Goal: Transaction & Acquisition: Purchase product/service

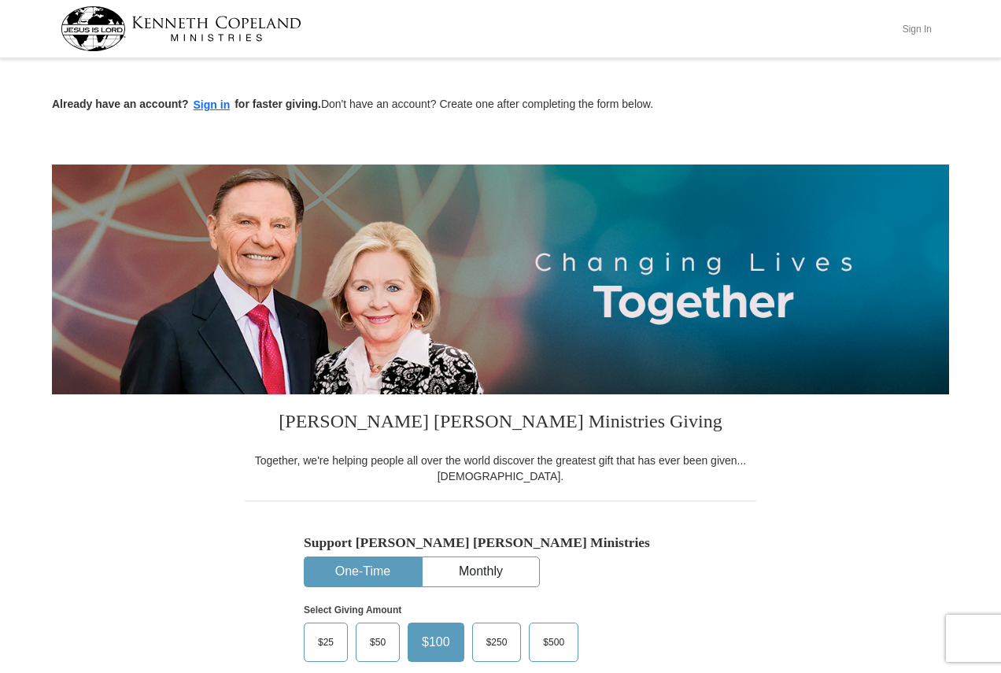
click at [916, 24] on button "Sign In" at bounding box center [916, 29] width 47 height 24
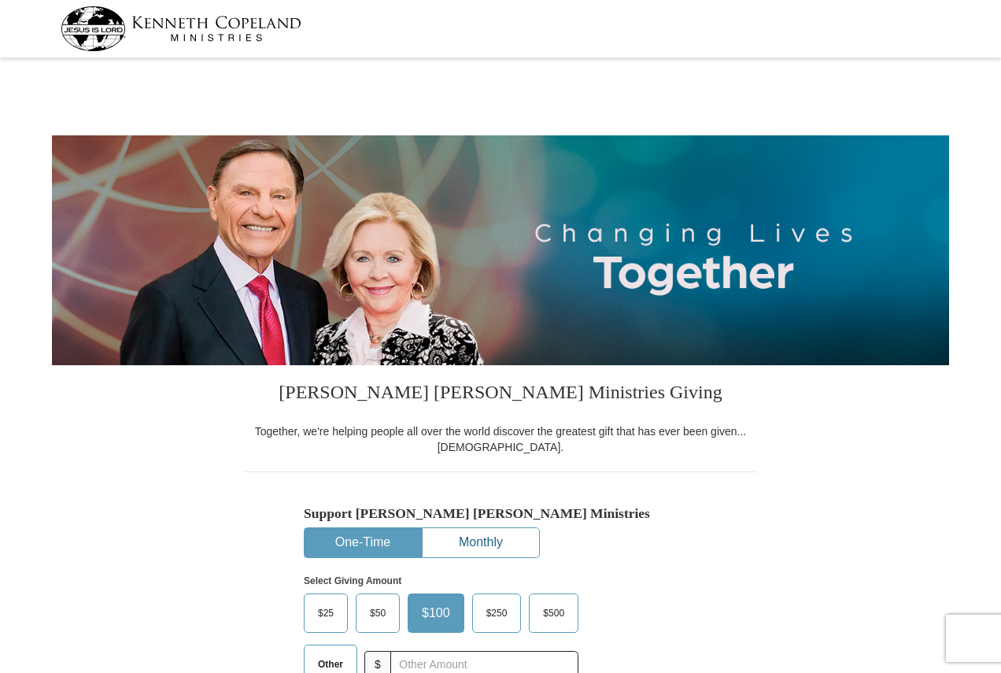
select select "PA"
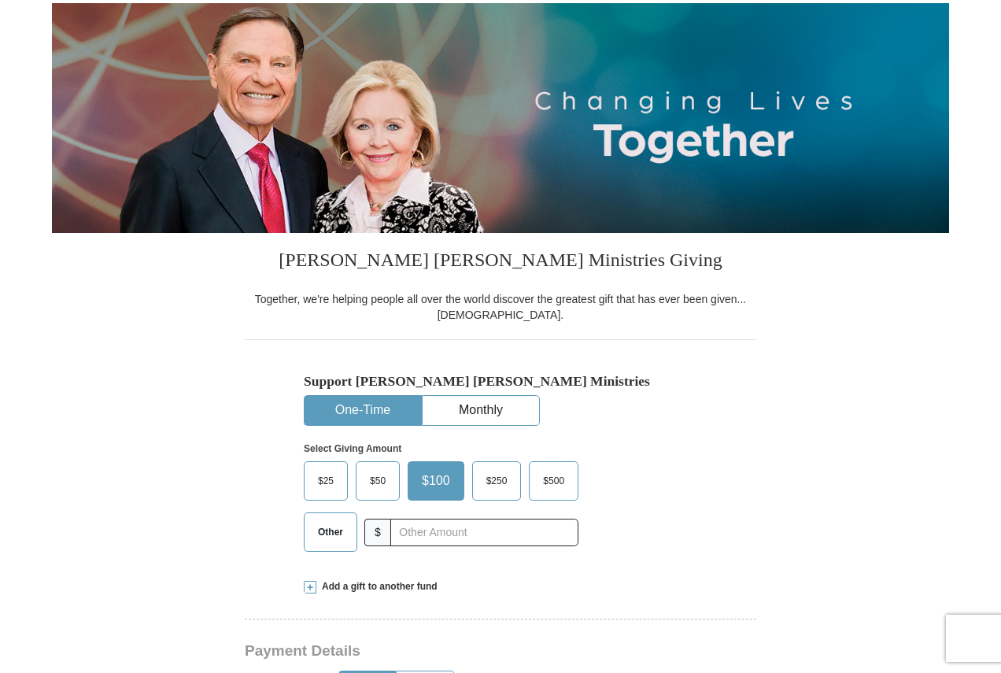
scroll to position [393, 0]
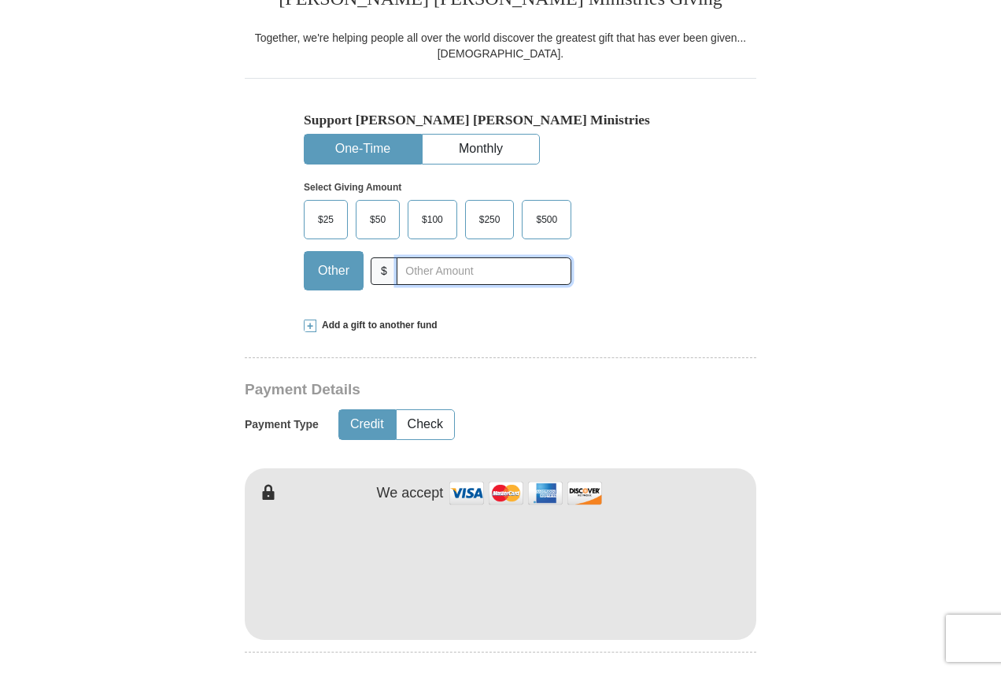
click at [454, 269] on input "text" at bounding box center [484, 271] width 175 height 28
type input "20"
click at [423, 416] on button "Check" at bounding box center [425, 424] width 57 height 29
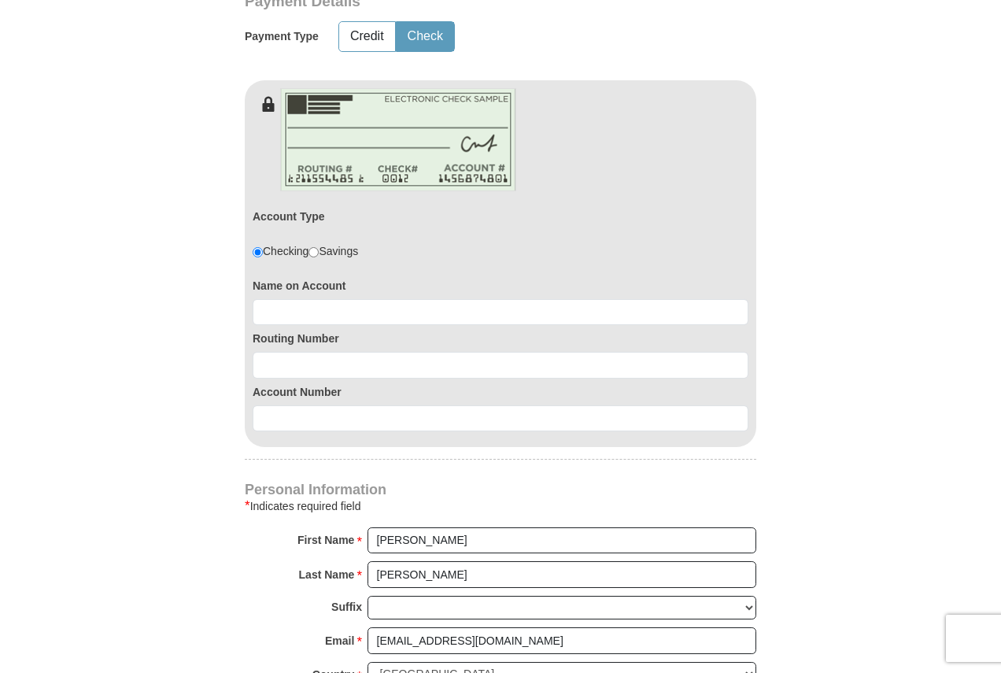
scroll to position [865, 0]
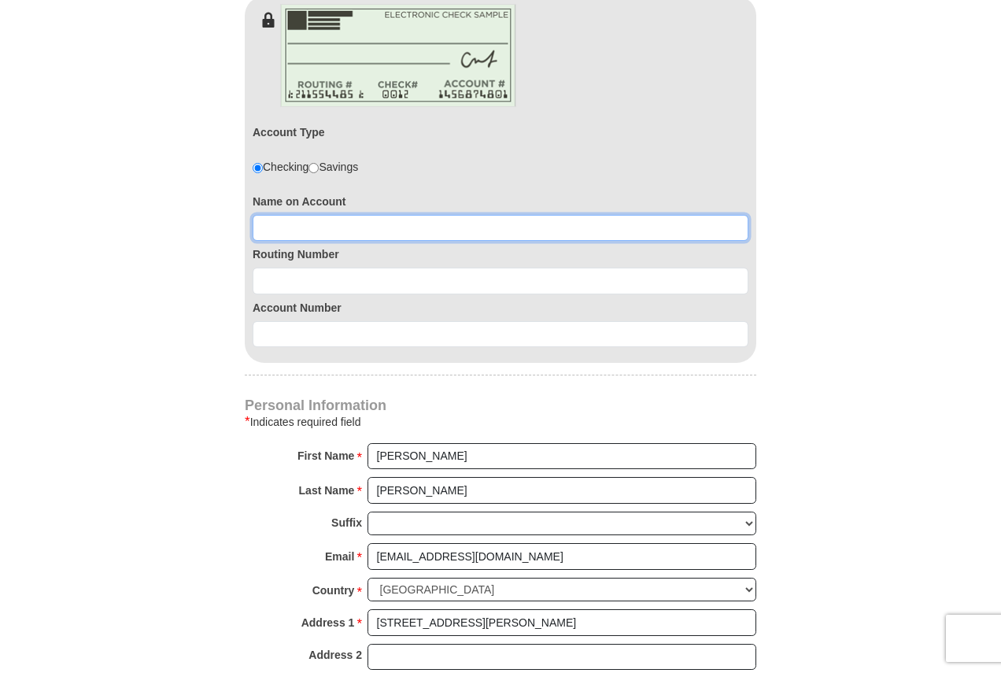
click at [361, 221] on input at bounding box center [501, 228] width 496 height 27
type input "[PERSON_NAME]"
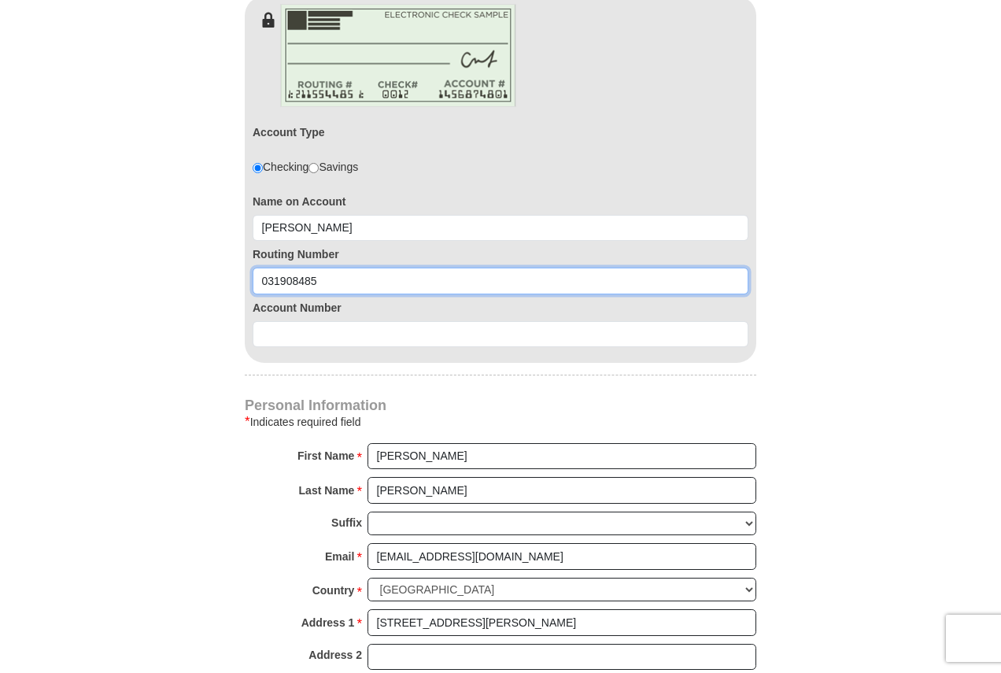
type input "031908485"
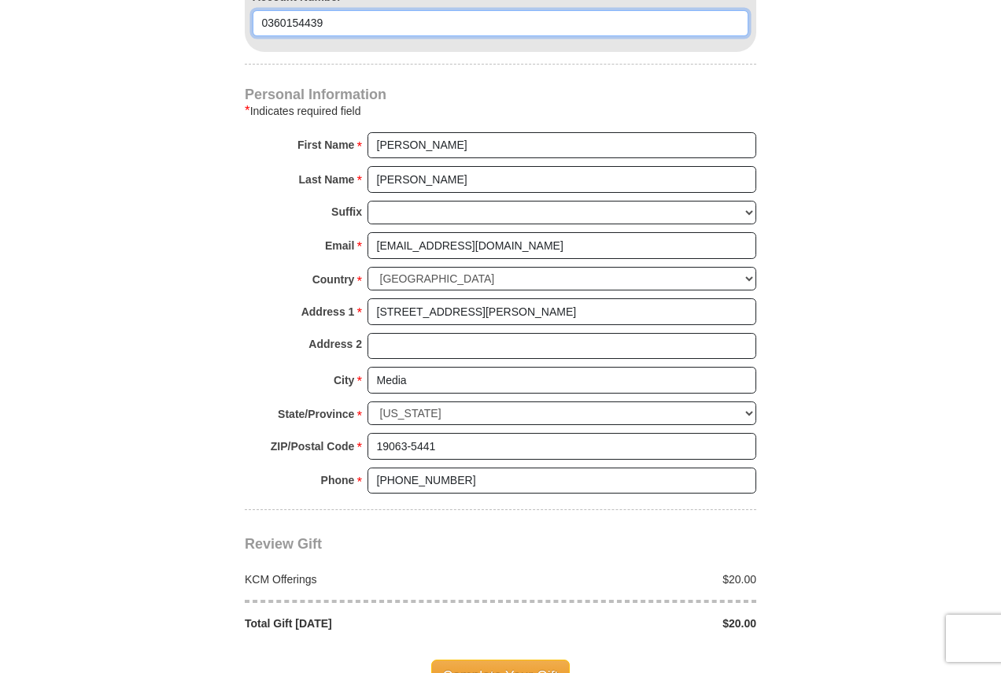
scroll to position [1259, 0]
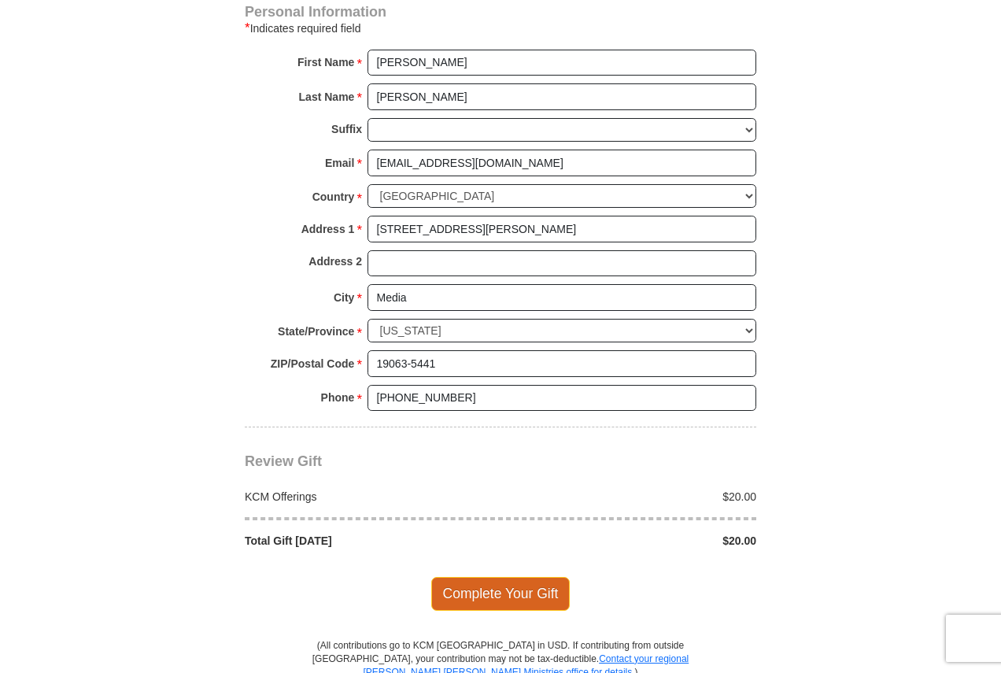
type input "0360154439"
click at [482, 592] on span "Complete Your Gift" at bounding box center [500, 593] width 139 height 33
